Goal: Information Seeking & Learning: Learn about a topic

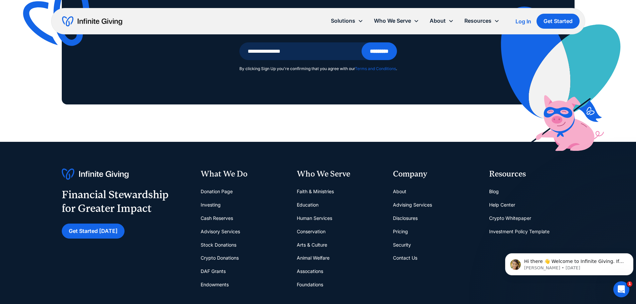
scroll to position [4572, 0]
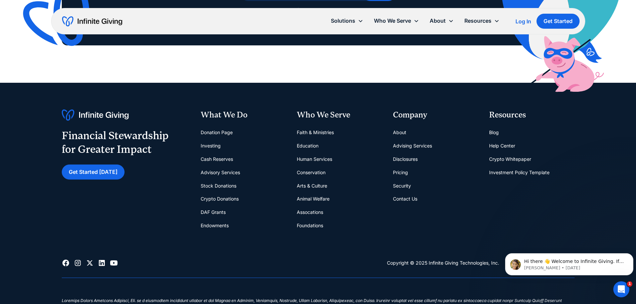
click at [315, 131] on link "Faith & Ministries" at bounding box center [315, 132] width 37 height 13
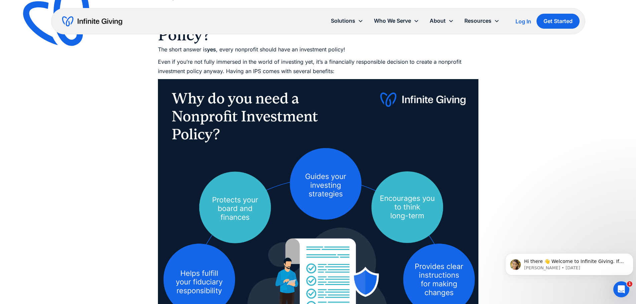
scroll to position [467, 0]
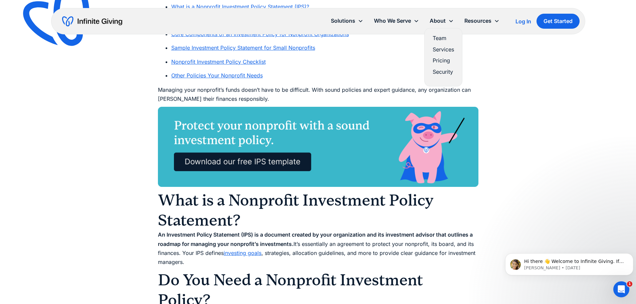
click at [440, 35] on link "Team" at bounding box center [442, 38] width 21 height 9
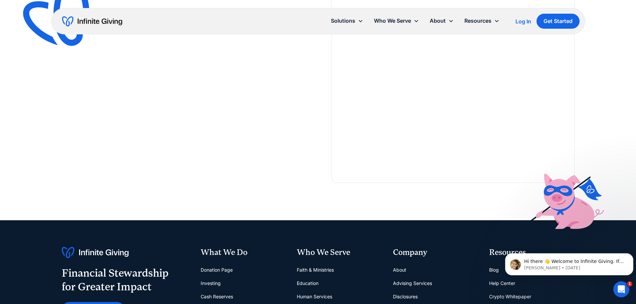
scroll to position [1602, 0]
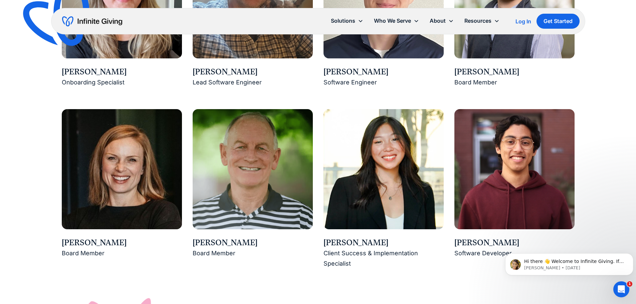
scroll to position [1001, 0]
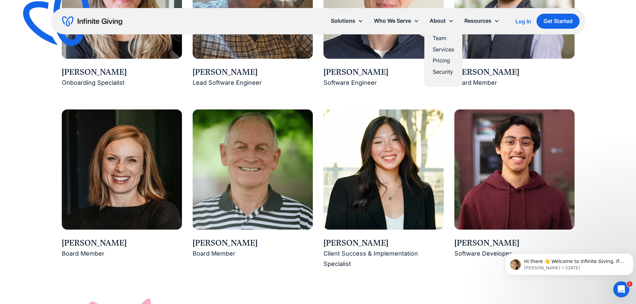
click at [447, 47] on link "Services" at bounding box center [442, 49] width 21 height 9
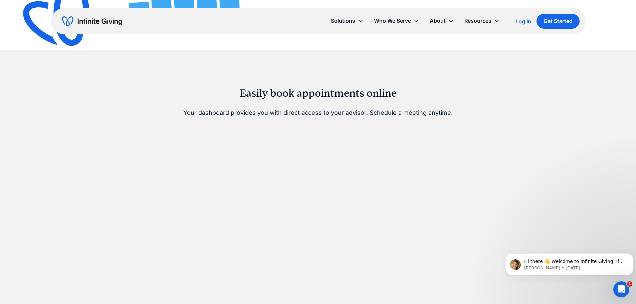
scroll to position [167, 0]
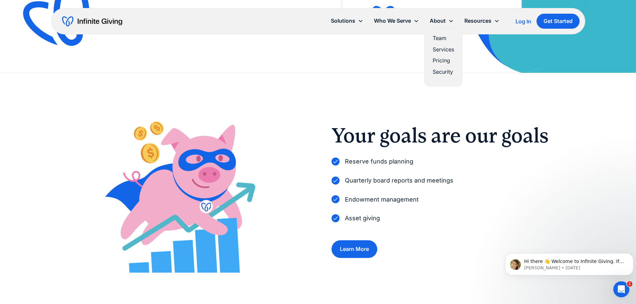
click at [444, 61] on link "Pricing" at bounding box center [442, 60] width 21 height 9
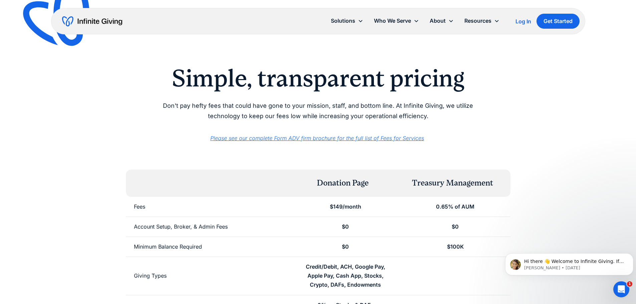
click at [460, 127] on p "Please see our complete Form ADV firm brochure for the full list of Fees for Se…" at bounding box center [318, 134] width 342 height 18
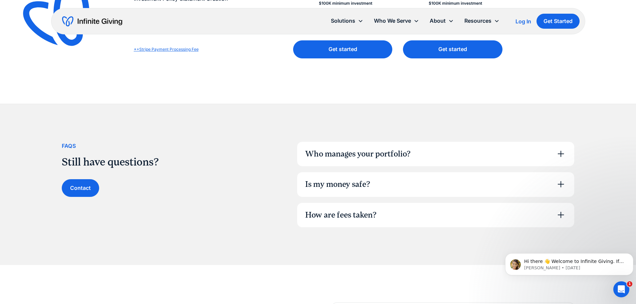
scroll to position [367, 0]
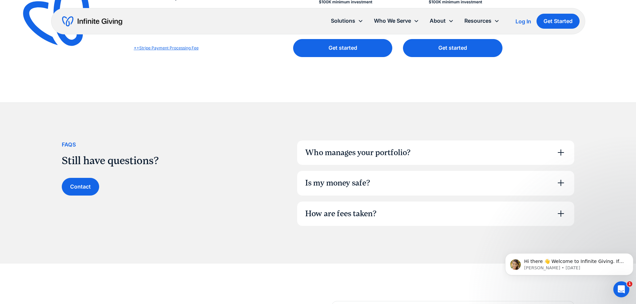
click at [480, 147] on div "Who manages your portfolio?" at bounding box center [435, 152] width 277 height 25
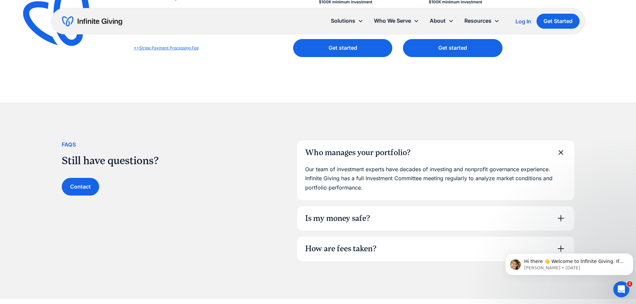
click at [508, 222] on div "Is my money safe?" at bounding box center [435, 218] width 277 height 25
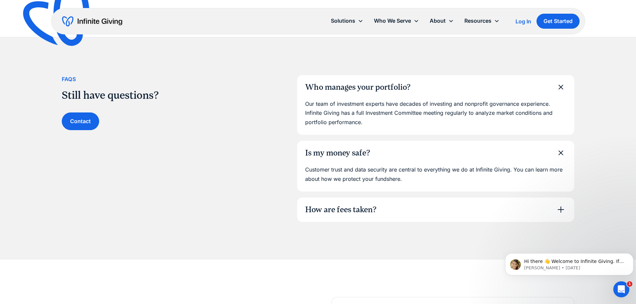
scroll to position [434, 0]
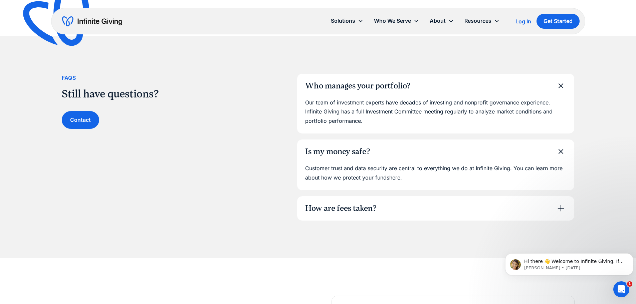
click at [488, 209] on div "How are fees taken?" at bounding box center [435, 208] width 277 height 25
